Goal: Task Accomplishment & Management: Use online tool/utility

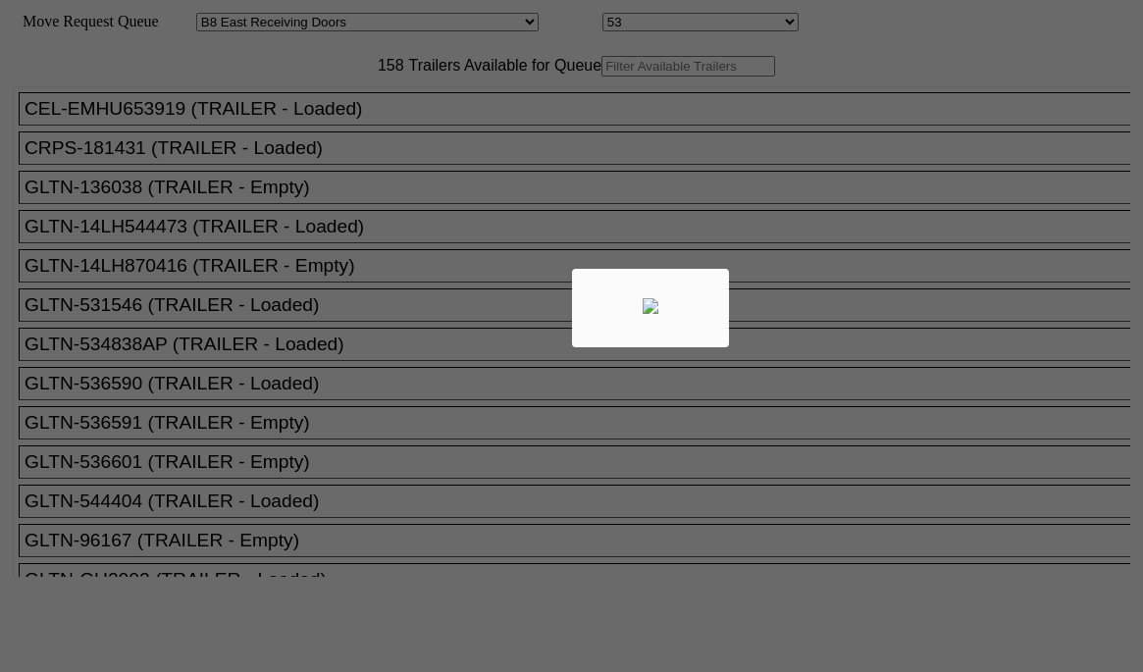
select select "536"
select select "8221"
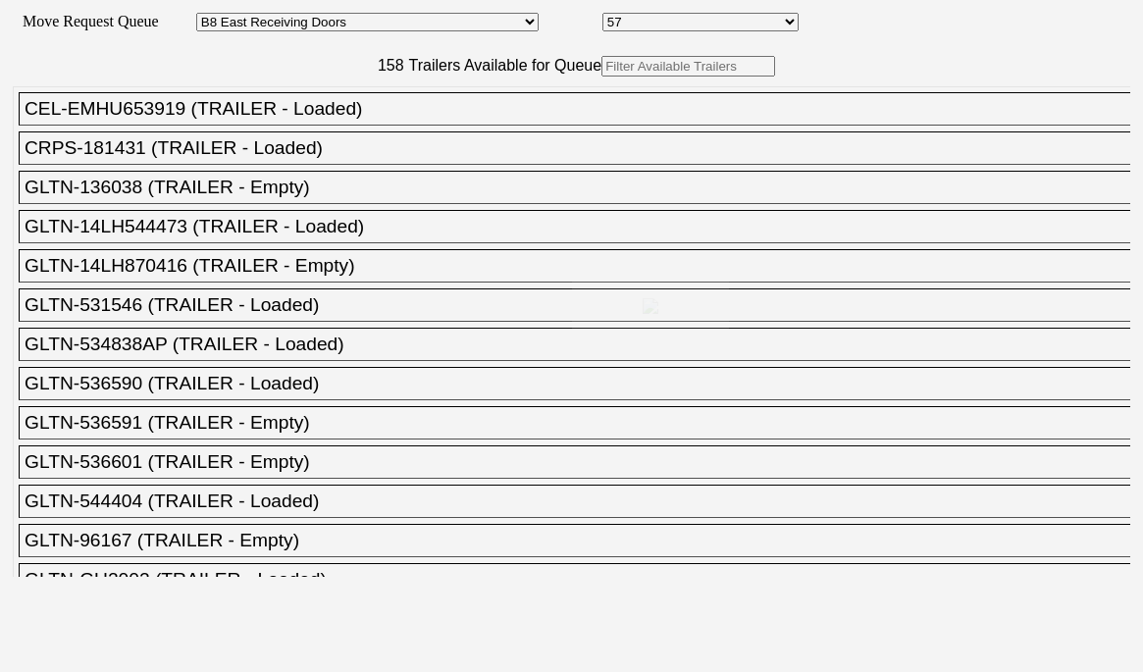
select select "536"
select select "8225"
